Goal: Information Seeking & Learning: Understand process/instructions

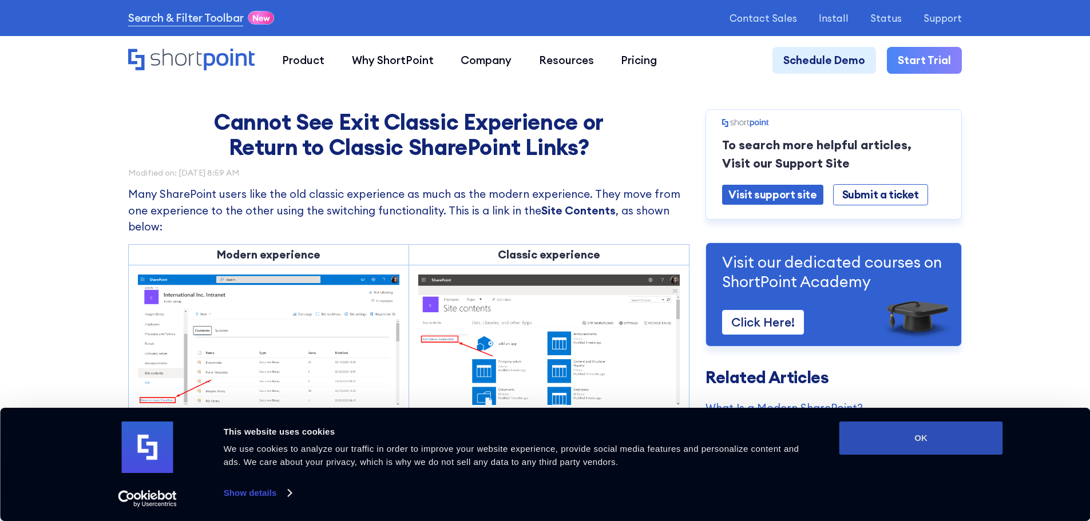
click at [944, 440] on button "OK" at bounding box center [921, 438] width 164 height 33
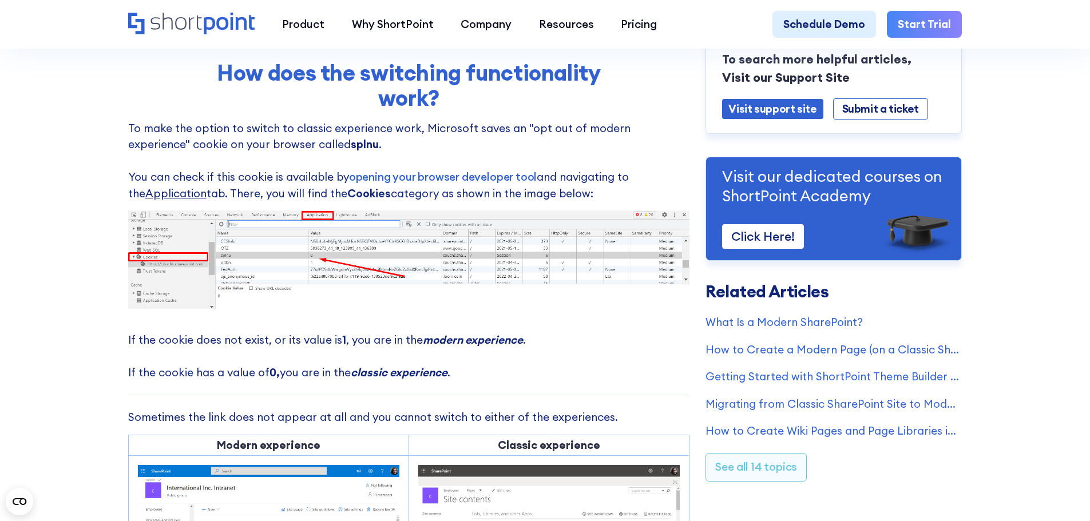
scroll to position [458, 0]
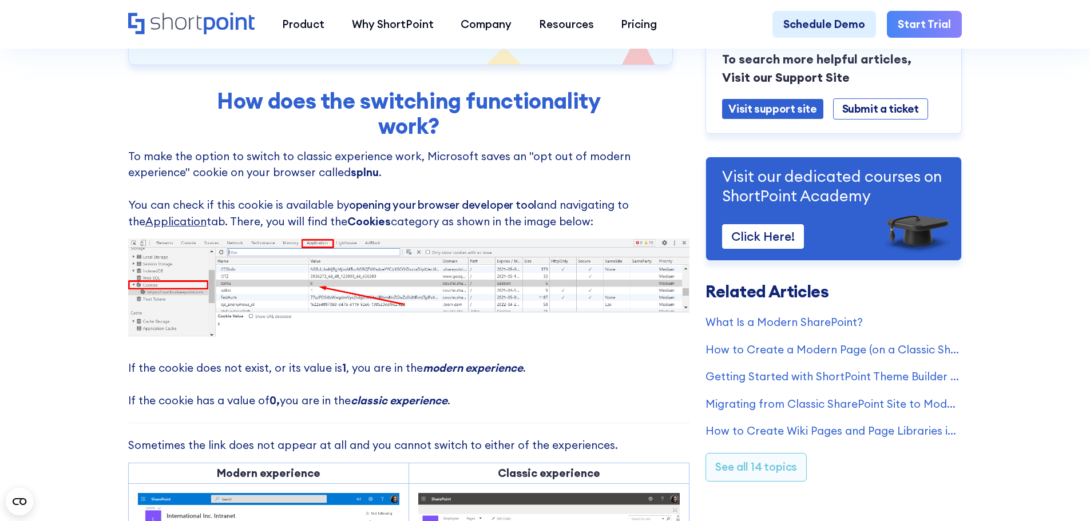
click at [496, 209] on link "opening your browser developer tool" at bounding box center [443, 205] width 188 height 14
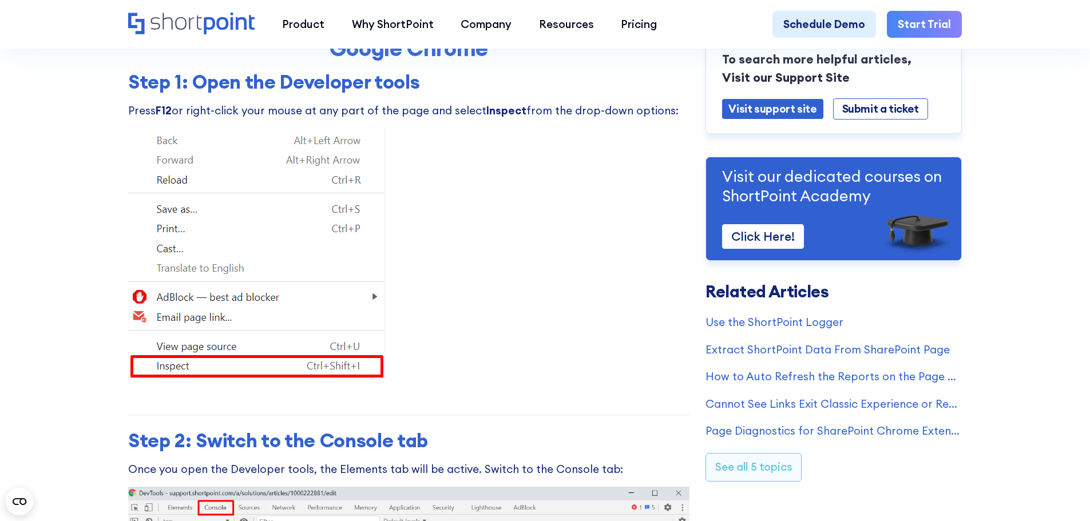
scroll to position [343, 0]
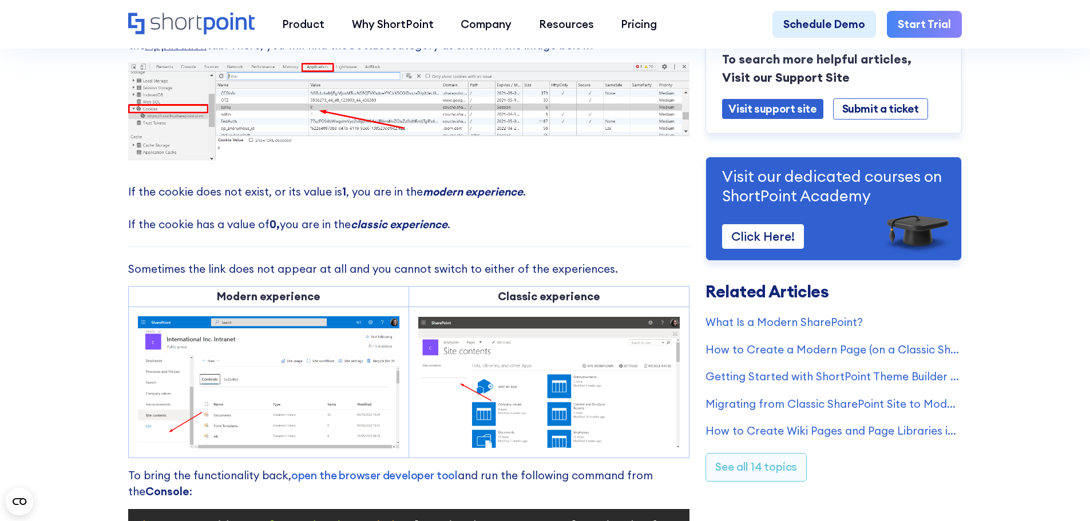
scroll to position [458, 0]
